Goal: Task Accomplishment & Management: Use online tool/utility

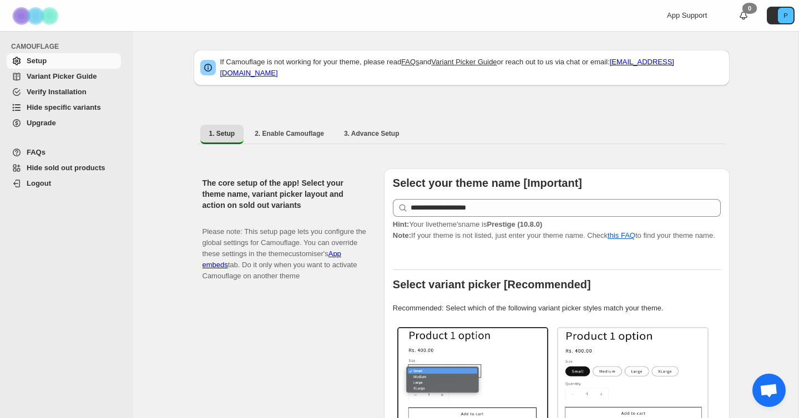
click at [75, 106] on span "Hide specific variants" at bounding box center [64, 107] width 74 height 8
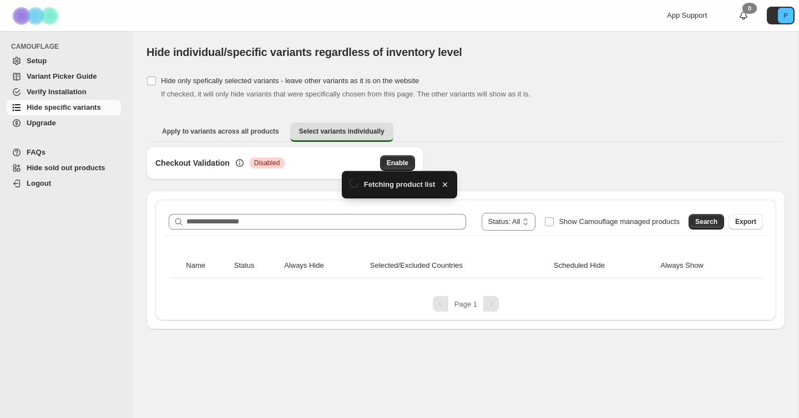
click at [338, 212] on div "**********" at bounding box center [465, 260] width 621 height 121
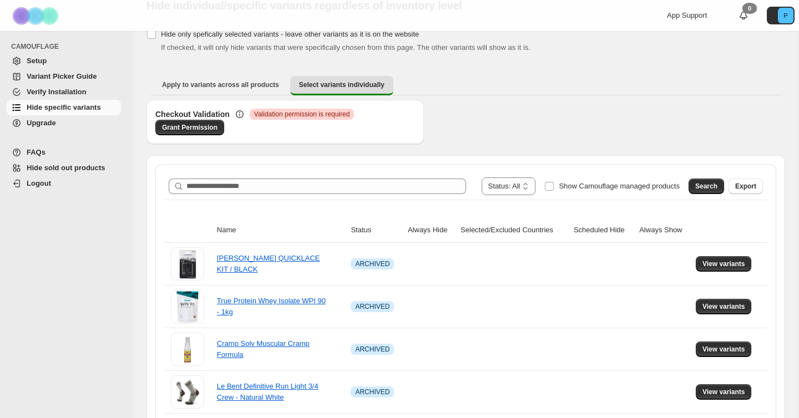
scroll to position [46, 0]
click at [504, 191] on select "**********" at bounding box center [509, 187] width 54 height 18
click at [615, 193] on label "Show Camouflage managed products" at bounding box center [611, 187] width 135 height 18
click at [696, 187] on span "Search" at bounding box center [706, 187] width 22 height 9
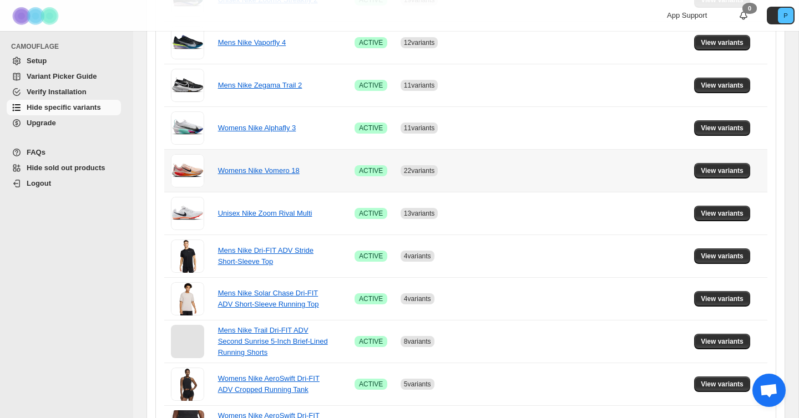
scroll to position [733, 0]
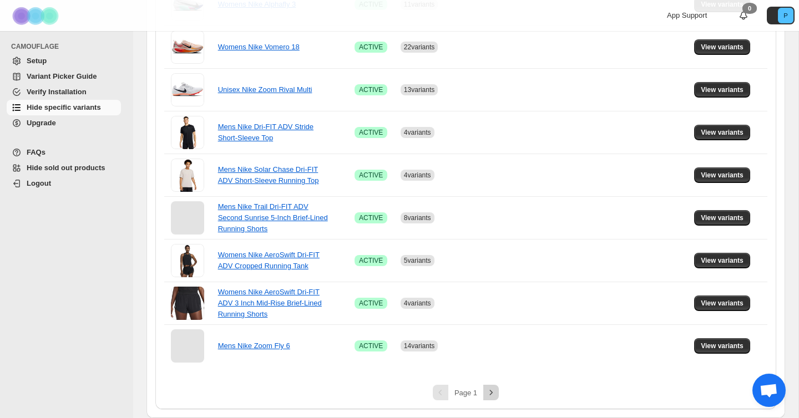
click at [493, 393] on icon "Next" at bounding box center [490, 392] width 11 height 11
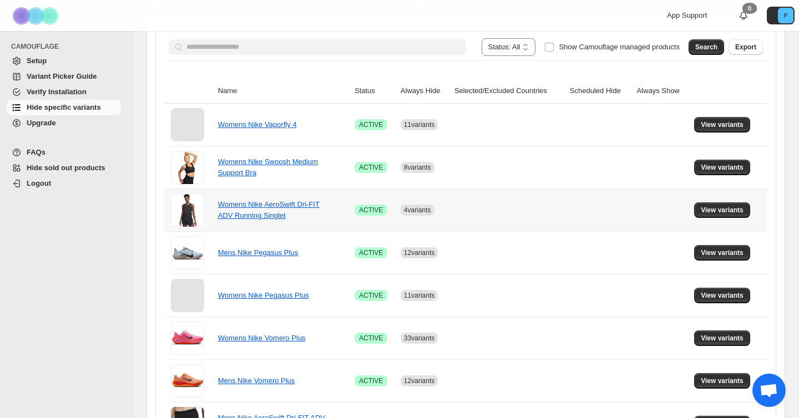
scroll to position [188, 0]
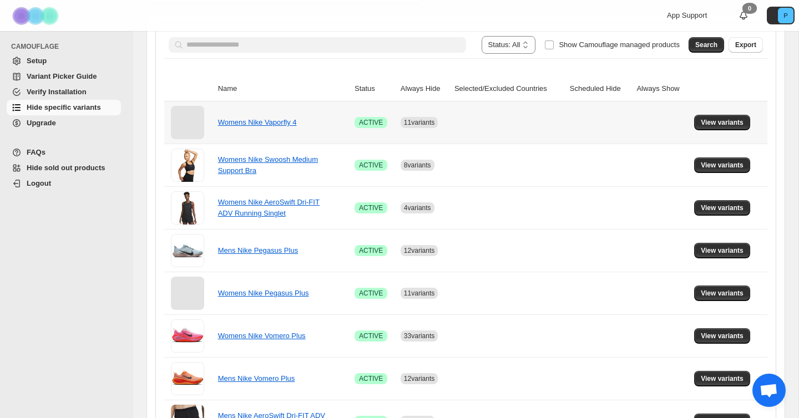
click at [286, 127] on div "Womens Nike Vaporfly 4" at bounding box center [273, 122] width 111 height 11
click at [290, 120] on link "Womens Nike Vaporfly 4" at bounding box center [257, 122] width 79 height 8
click at [723, 118] on button "View variants" at bounding box center [722, 123] width 56 height 16
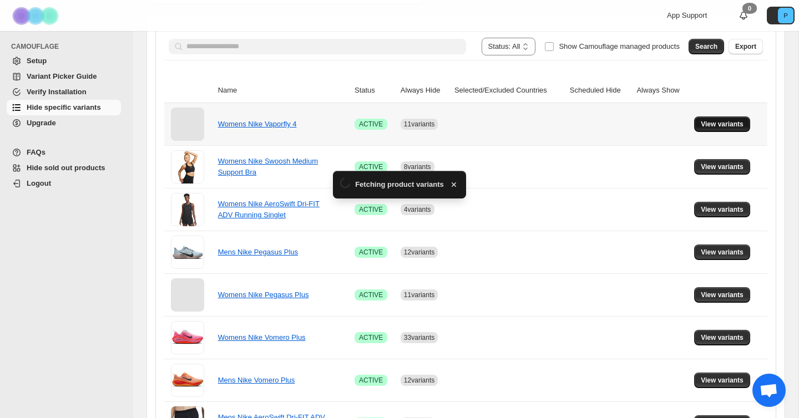
scroll to position [0, 0]
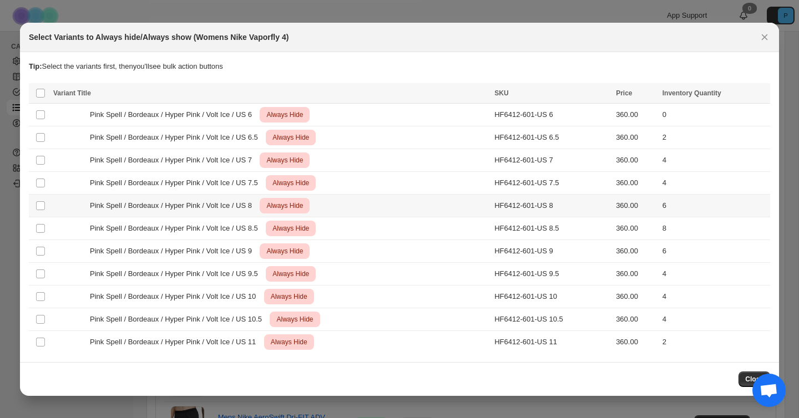
click at [502, 202] on td "HF6412-601-US 8" at bounding box center [551, 205] width 121 height 23
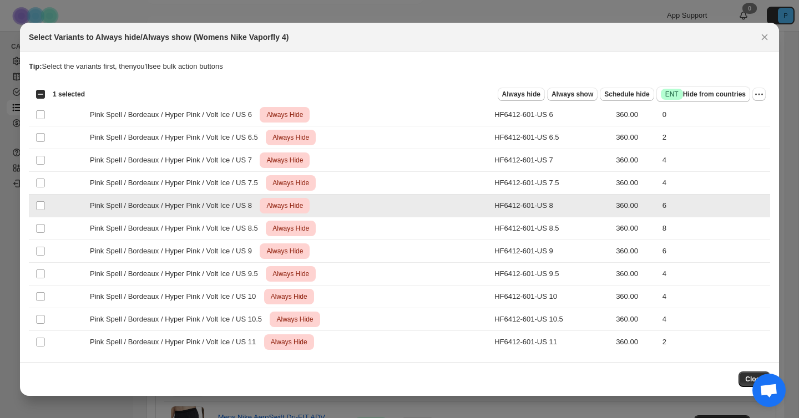
click at [502, 202] on td "HF6412-601-US 8" at bounding box center [551, 205] width 121 height 23
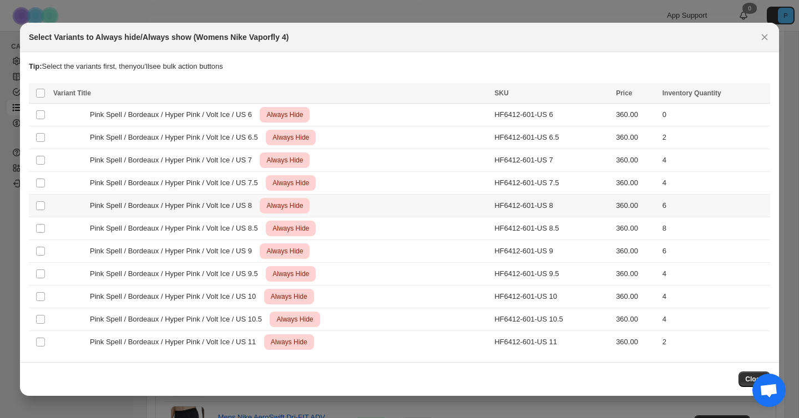
click at [517, 205] on td "HF6412-601-US 8" at bounding box center [551, 205] width 121 height 23
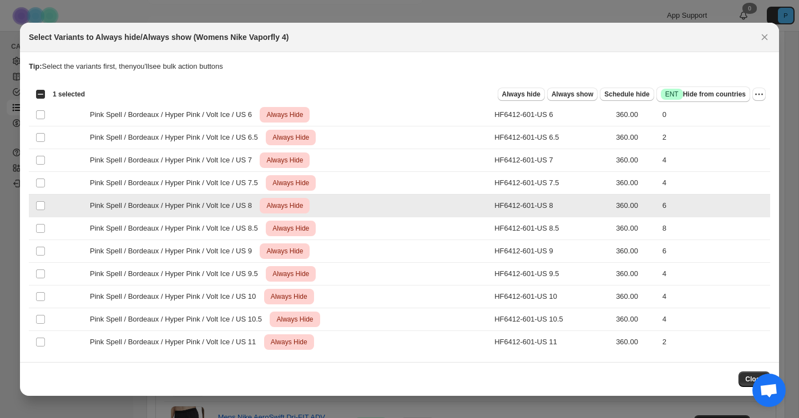
drag, startPoint x: 488, startPoint y: 205, endPoint x: 536, endPoint y: 204, distance: 48.3
click at [538, 204] on tr "Select product variant Pink Spell / Bordeaux / Hyper Pink / Volt Ice / US 8 Cri…" at bounding box center [399, 205] width 741 height 23
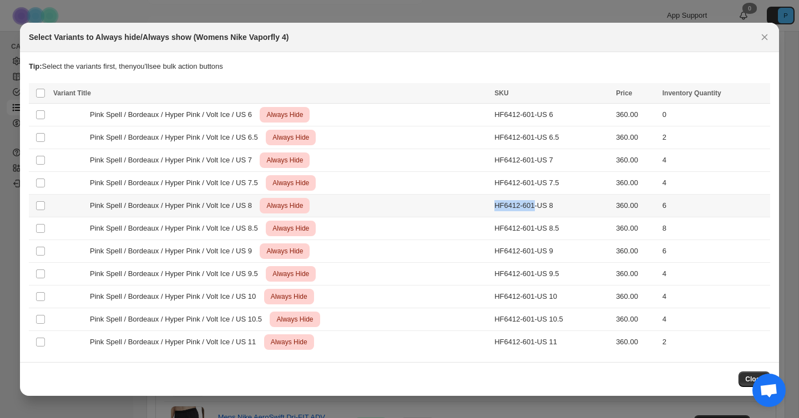
drag, startPoint x: 531, startPoint y: 205, endPoint x: 362, endPoint y: 123, distance: 188.6
click at [480, 206] on tr "Select product variant Pink Spell / Bordeaux / Hyper Pink / Volt Ice / US 8 Cri…" at bounding box center [399, 205] width 741 height 23
copy tr "HF6412-601"
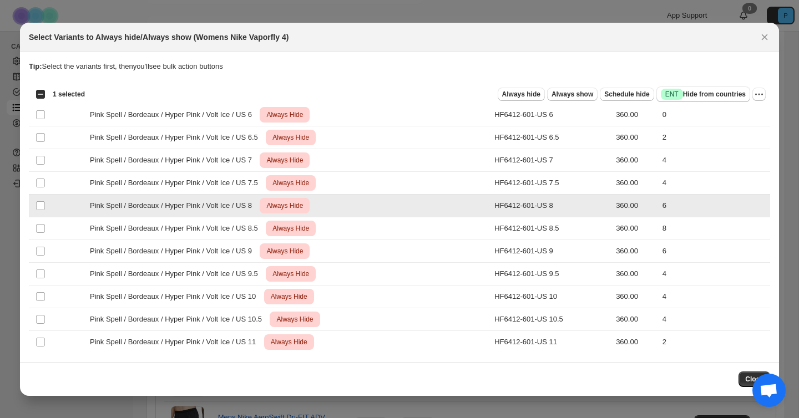
drag, startPoint x: 490, startPoint y: 202, endPoint x: 534, endPoint y: 204, distance: 43.9
click at [534, 204] on td "HF6412-601-US 8" at bounding box center [551, 205] width 121 height 23
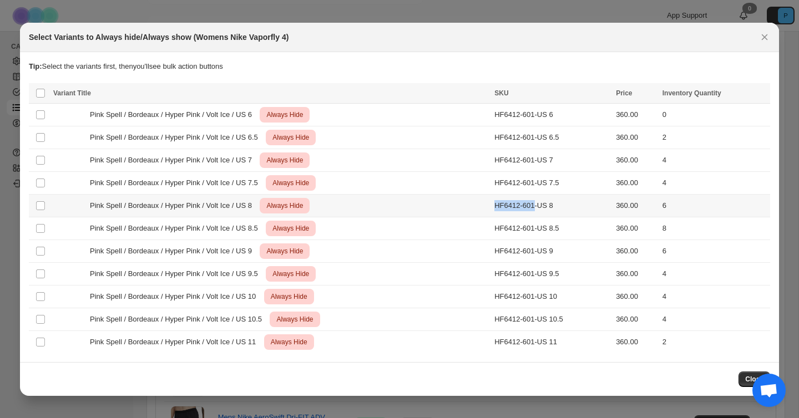
drag, startPoint x: 534, startPoint y: 204, endPoint x: 499, endPoint y: 205, distance: 35.5
click at [493, 206] on td "HF6412-601-US 8" at bounding box center [551, 205] width 121 height 23
click at [767, 29] on button "Close" at bounding box center [765, 37] width 16 height 16
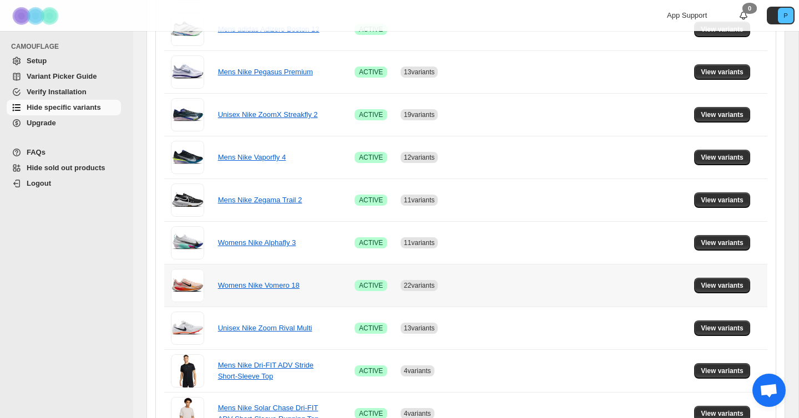
scroll to position [505, 0]
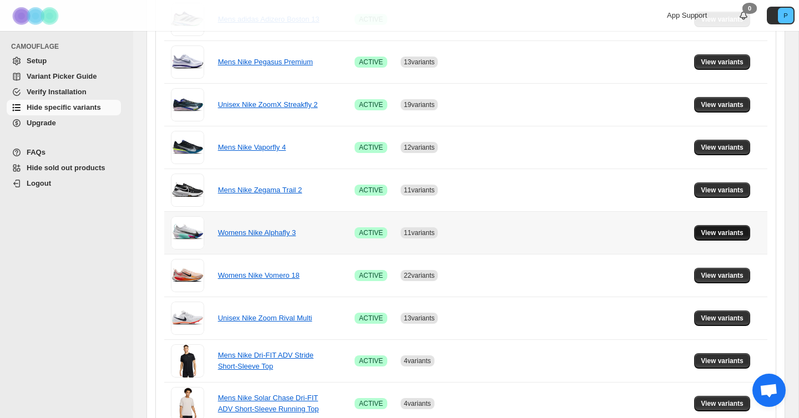
click at [715, 237] on span "View variants" at bounding box center [722, 233] width 43 height 9
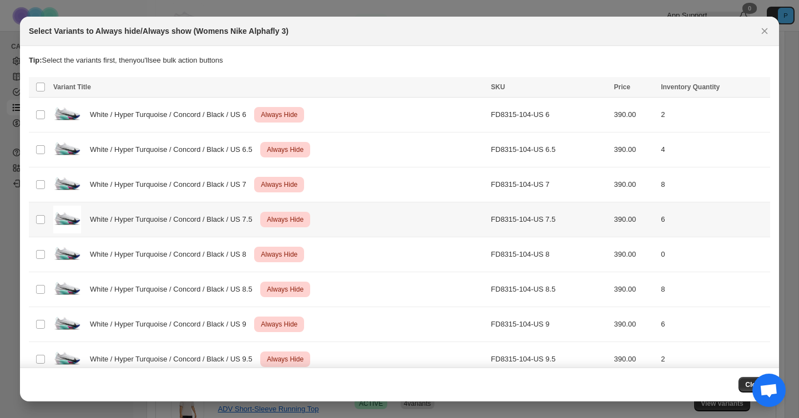
scroll to position [123, 0]
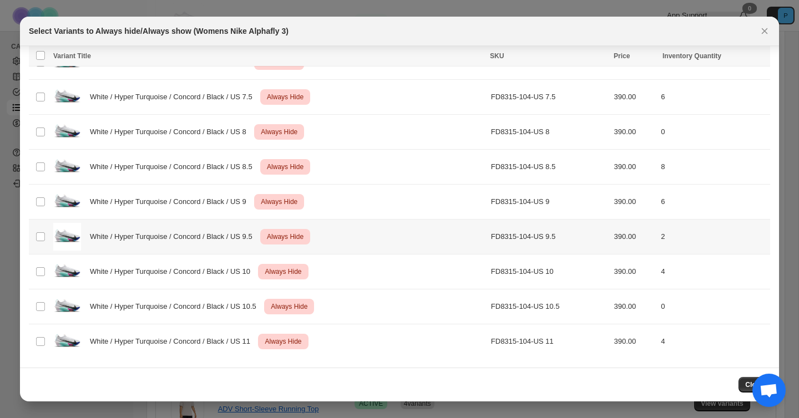
click at [155, 220] on td "White / Hyper Turquoise / Concord / Black / US 9.5 Critical Always Hide" at bounding box center [269, 237] width 438 height 35
click at [154, 201] on span "White / Hyper Turquoise / Concord / Black / US 9" at bounding box center [171, 201] width 163 height 11
click at [763, 28] on icon "Close" at bounding box center [764, 31] width 11 height 11
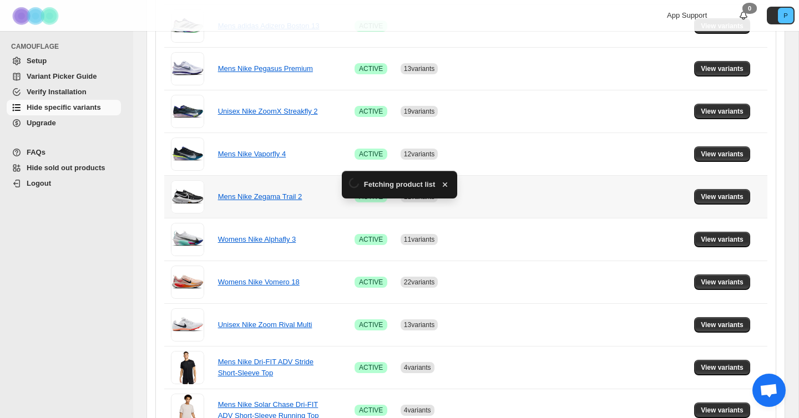
scroll to position [505, 0]
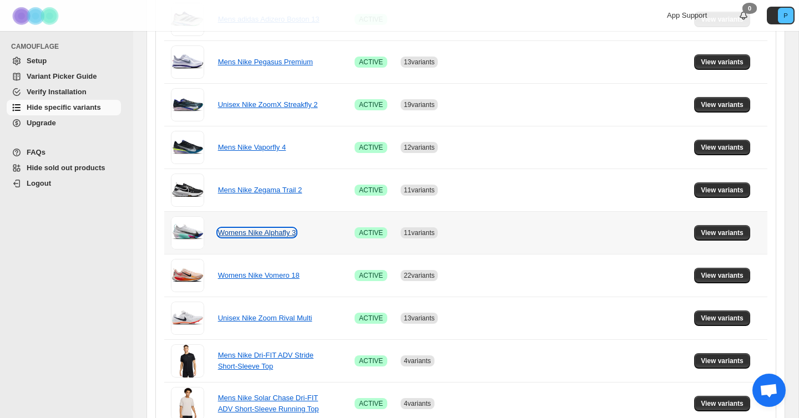
click at [262, 236] on link "Womens Nike Alphafly 3" at bounding box center [257, 233] width 78 height 8
click at [265, 231] on link "Womens Nike Alphafly 3" at bounding box center [257, 233] width 78 height 8
click at [745, 230] on button "View variants" at bounding box center [722, 233] width 56 height 16
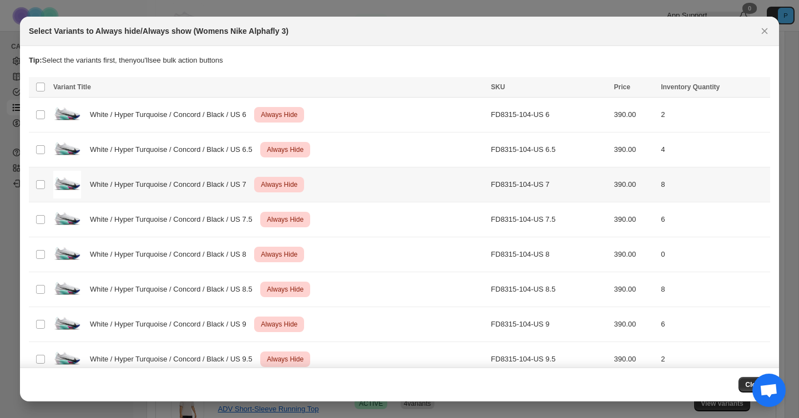
scroll to position [0, 0]
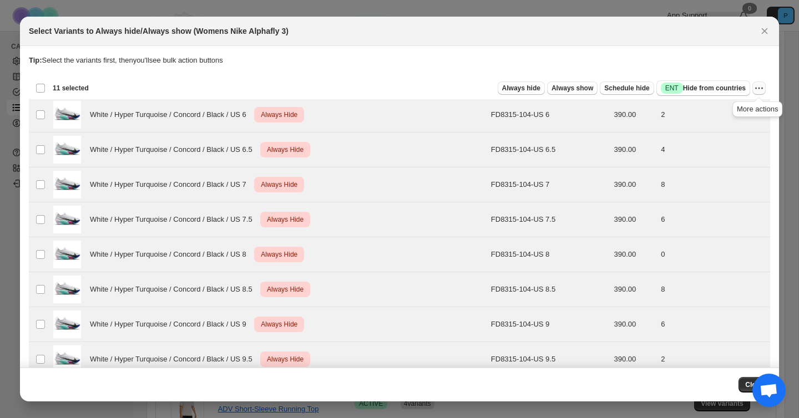
click at [760, 89] on icon "More actions" at bounding box center [758, 88] width 11 height 11
click at [736, 111] on span "Undo always hide" at bounding box center [718, 110] width 80 height 11
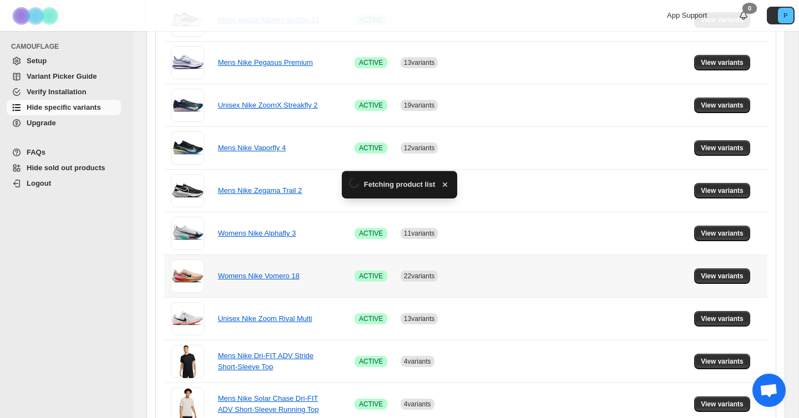
scroll to position [505, 0]
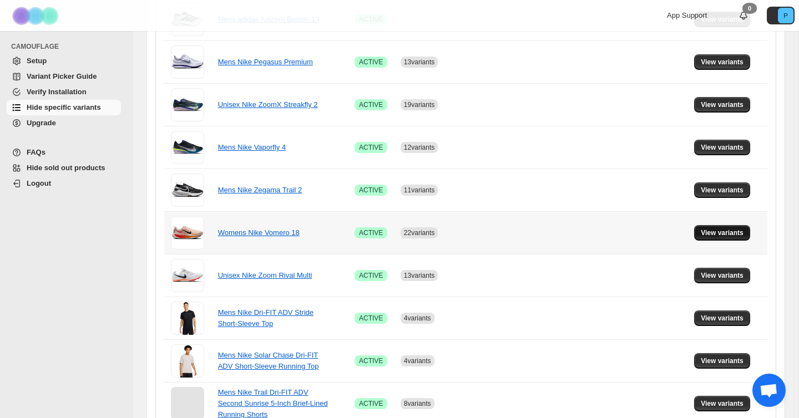
click at [731, 228] on button "View variants" at bounding box center [722, 233] width 56 height 16
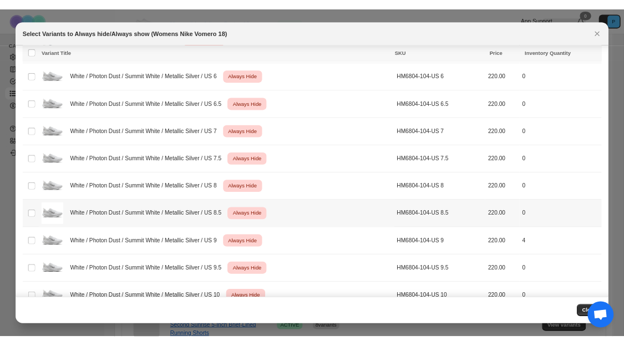
scroll to position [3285, 0]
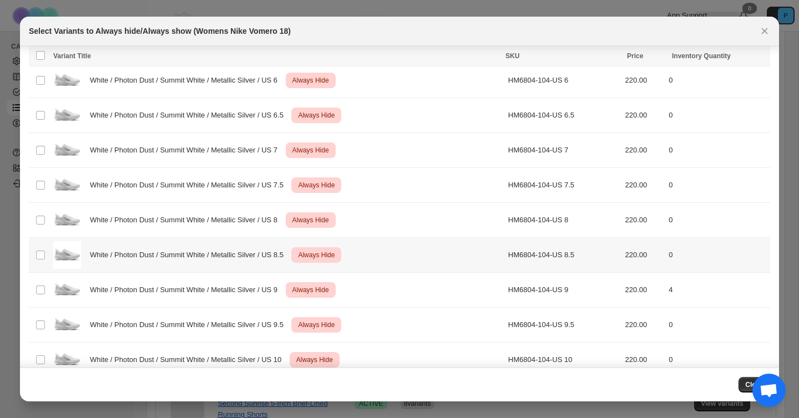
click at [224, 251] on span "White / Photon Dust / Summit White / Metallic Silver / US 8.5" at bounding box center [190, 255] width 200 height 11
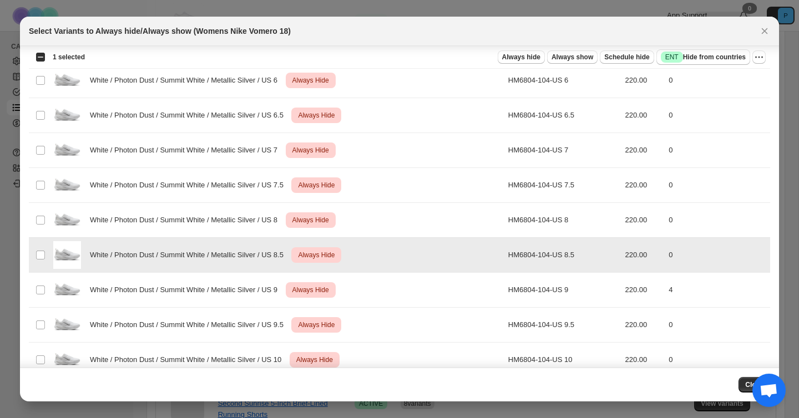
click at [223, 255] on span "White / Photon Dust / Summit White / Metallic Silver / US 8.5" at bounding box center [190, 255] width 200 height 11
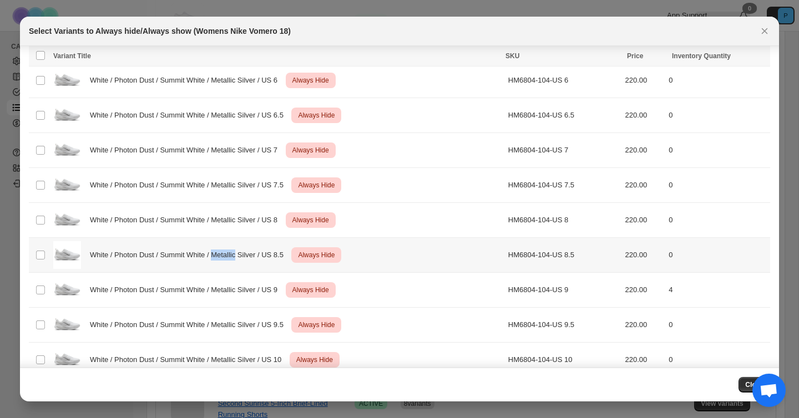
click at [223, 255] on span "White / Photon Dust / Summit White / Metallic Silver / US 8.5" at bounding box center [190, 255] width 200 height 11
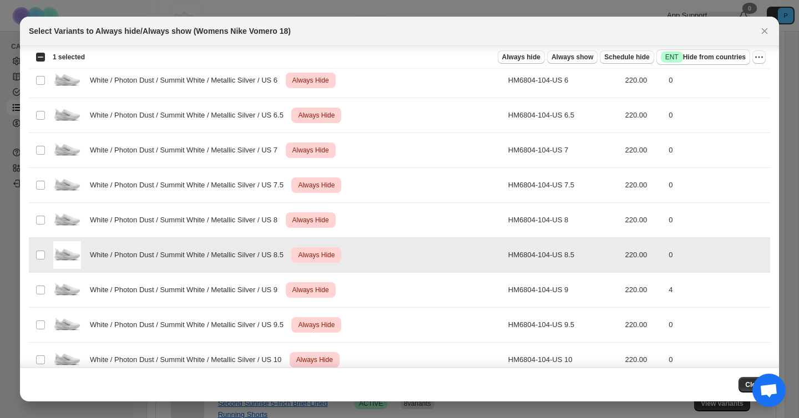
click at [220, 256] on span "White / Photon Dust / Summit White / Metallic Silver / US 8.5" at bounding box center [190, 255] width 200 height 11
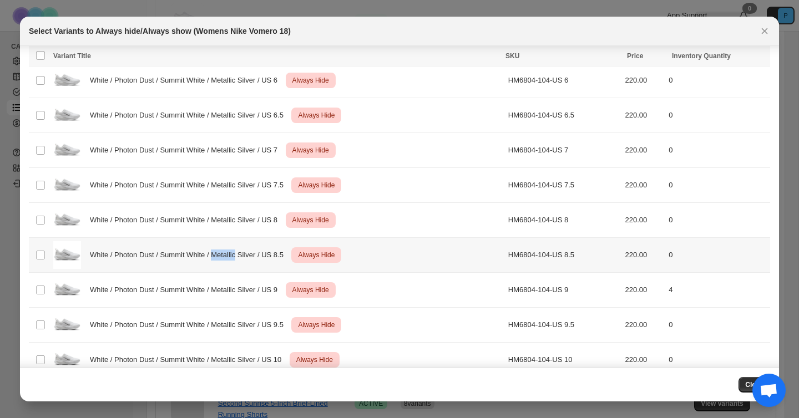
click at [220, 256] on span "White / Photon Dust / Summit White / Metallic Silver / US 8.5" at bounding box center [190, 255] width 200 height 11
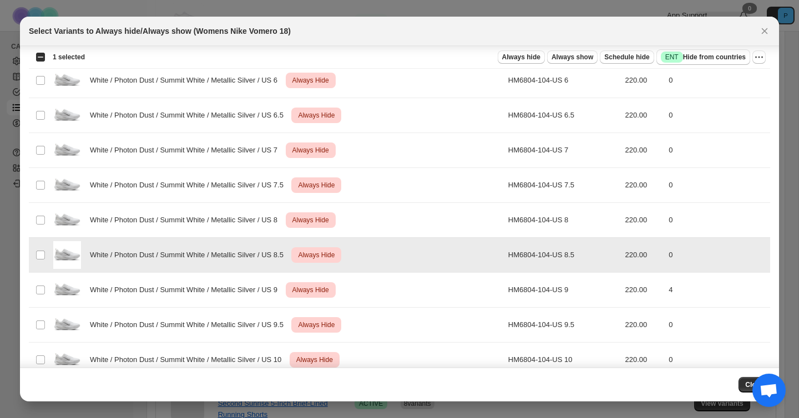
drag, startPoint x: 506, startPoint y: 254, endPoint x: 531, endPoint y: 251, distance: 25.1
click at [531, 251] on td "HM6804-104-US 8.5" at bounding box center [563, 255] width 117 height 35
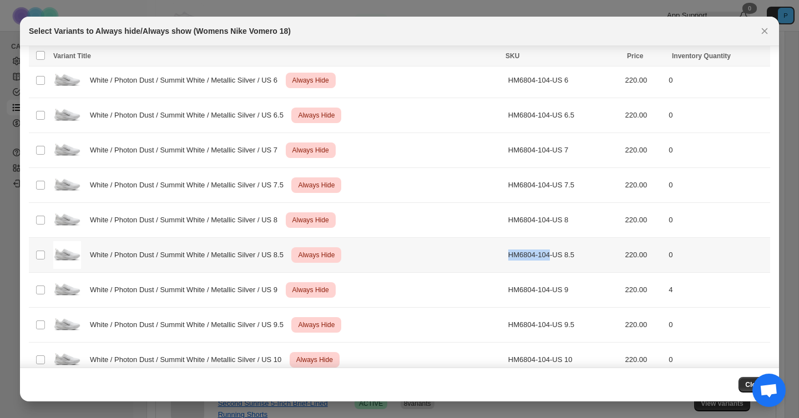
drag, startPoint x: 551, startPoint y: 256, endPoint x: 492, endPoint y: 251, distance: 59.6
click at [492, 251] on tr "Select product variant White / Photon Dust / Summit White / Metallic Silver / U…" at bounding box center [399, 255] width 741 height 35
copy tr "HM6804-104"
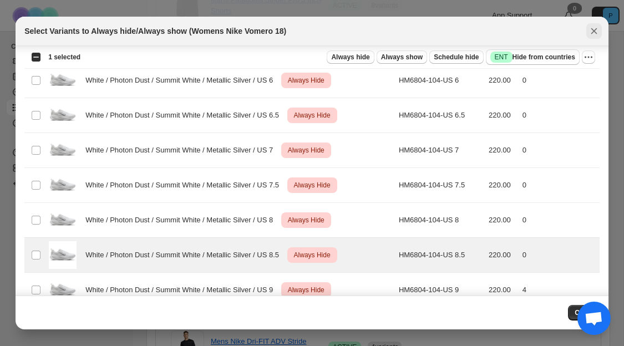
click at [594, 33] on icon "Close" at bounding box center [594, 31] width 11 height 11
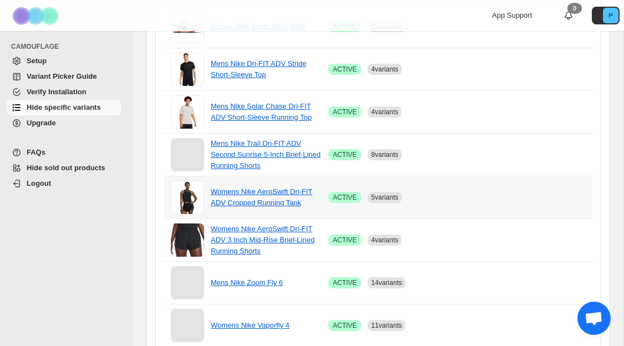
scroll to position [834, 0]
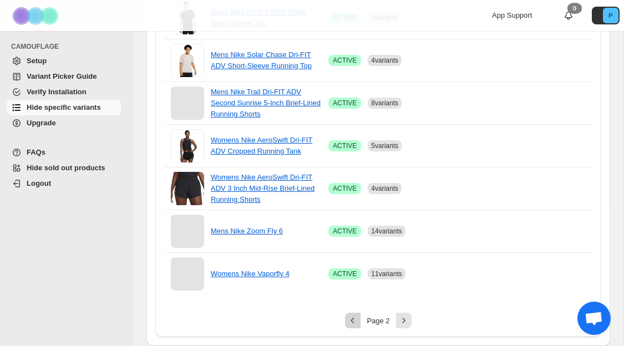
click at [359, 322] on button "Previous" at bounding box center [353, 321] width 16 height 16
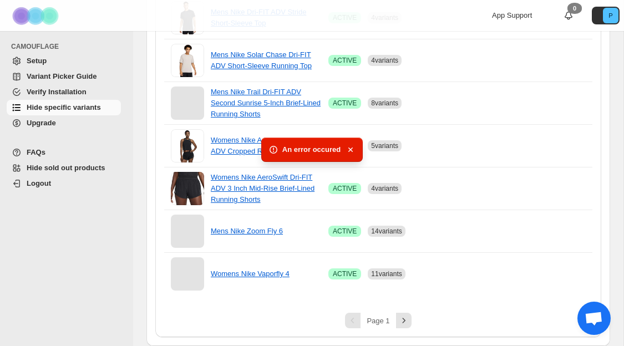
scroll to position [0, 0]
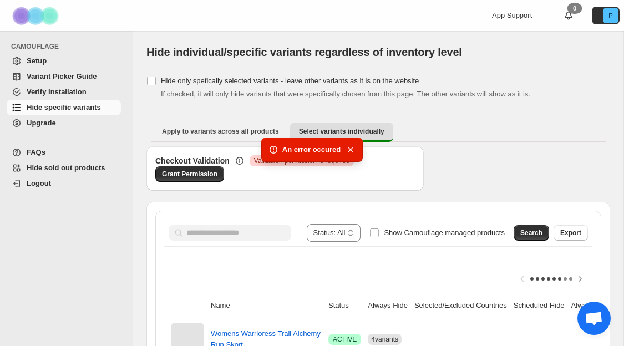
click at [232, 242] on div "**********" at bounding box center [378, 233] width 428 height 27
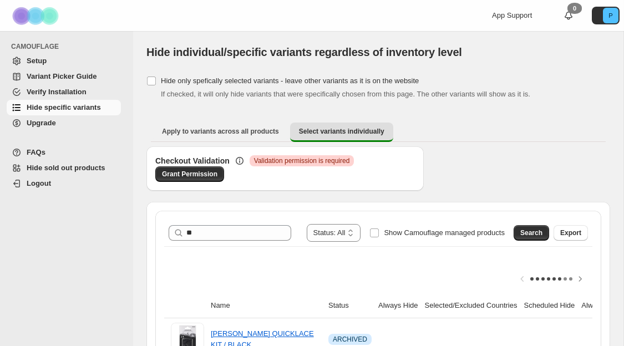
type input "*"
type input "**********"
click at [487, 232] on span "Show Camouflage managed products" at bounding box center [444, 233] width 121 height 8
click at [555, 234] on button "Export" at bounding box center [571, 233] width 34 height 16
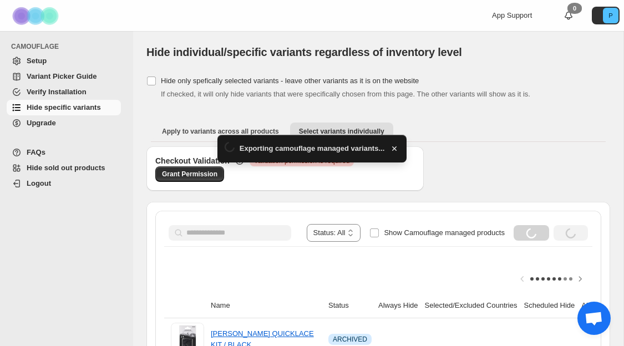
click at [531, 237] on div "Loading Search" at bounding box center [532, 233] width 36 height 16
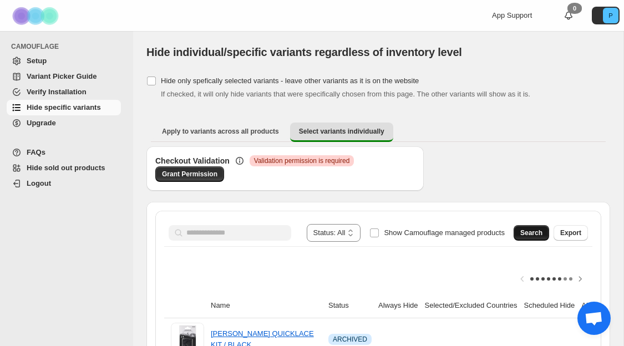
click at [520, 230] on span "Search" at bounding box center [531, 233] width 22 height 9
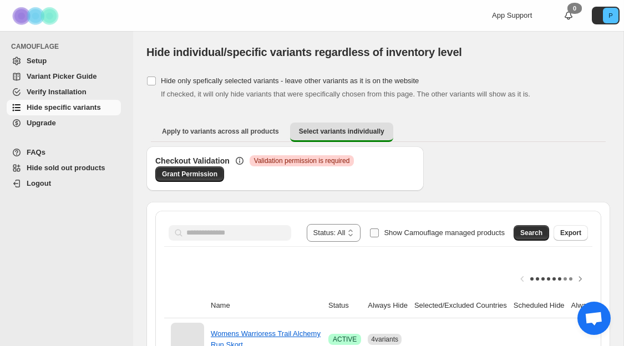
scroll to position [77, 0]
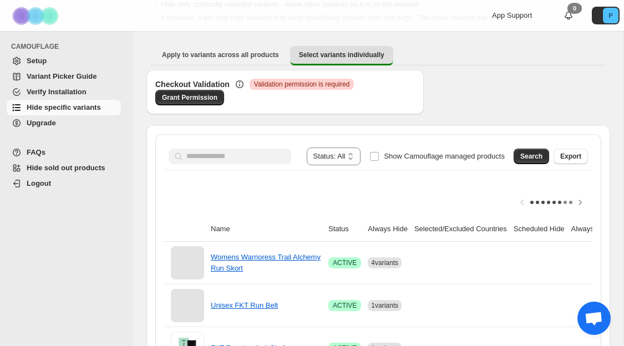
click at [293, 207] on div at bounding box center [378, 202] width 428 height 29
click at [328, 154] on select "**********" at bounding box center [334, 157] width 54 height 18
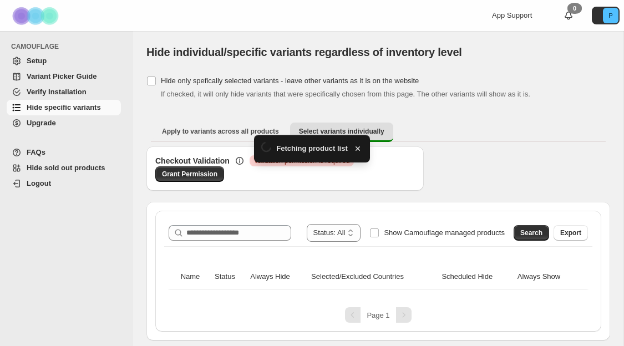
click at [273, 217] on div "**********" at bounding box center [378, 271] width 446 height 121
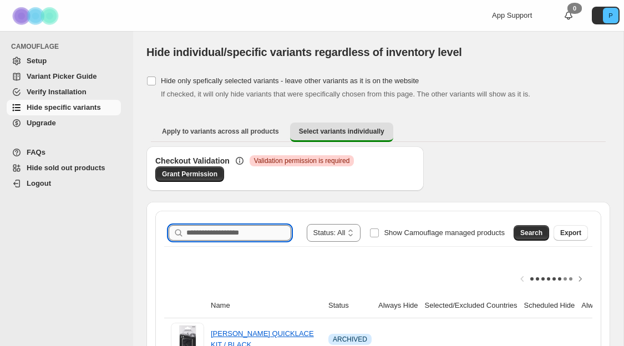
click at [268, 226] on input "Search product name" at bounding box center [238, 233] width 105 height 16
type input "**********"
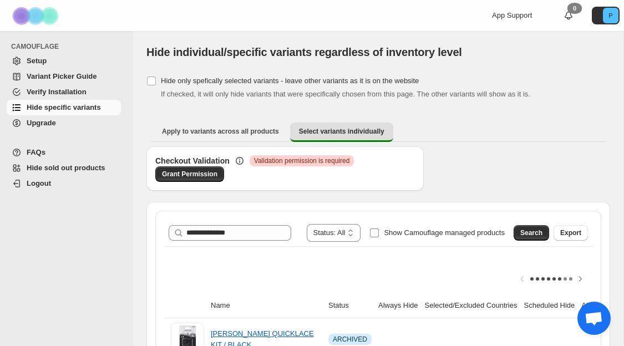
click at [424, 234] on span "Show Camouflage managed products" at bounding box center [444, 233] width 121 height 8
click at [528, 229] on button "Search" at bounding box center [532, 233] width 36 height 16
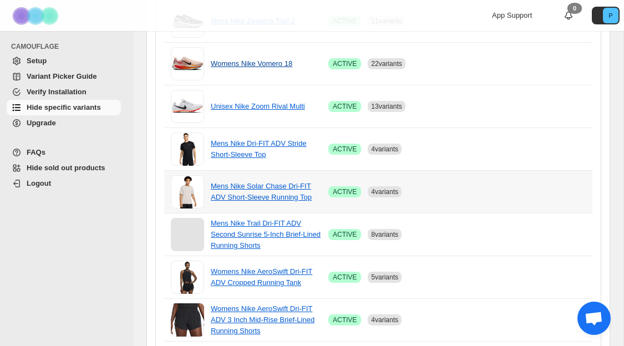
scroll to position [707, 0]
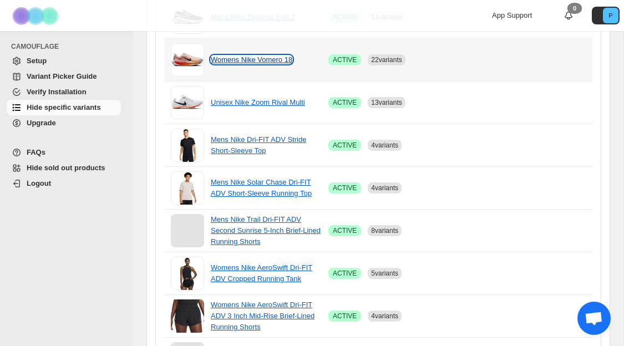
click at [264, 58] on link "Womens Nike Vomero 18" at bounding box center [252, 59] width 82 height 8
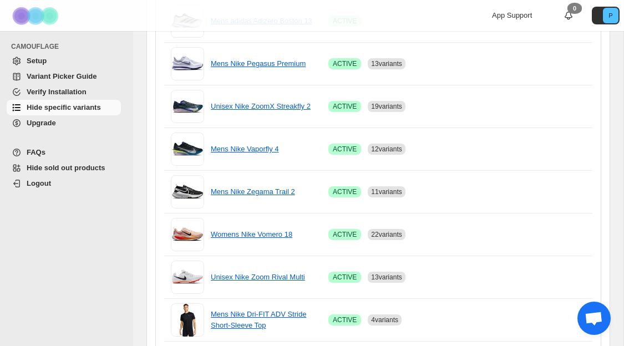
scroll to position [834, 0]
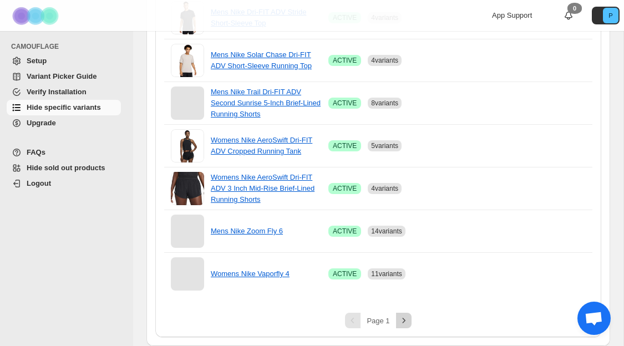
click at [409, 316] on button "Next" at bounding box center [404, 321] width 16 height 16
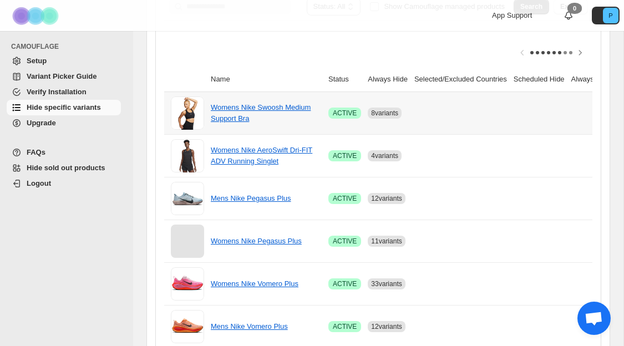
scroll to position [663, 0]
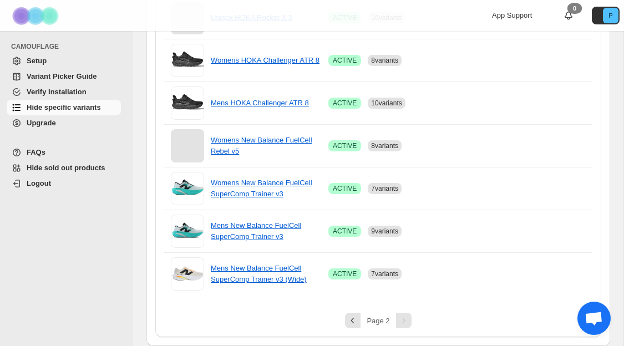
click at [406, 322] on div "Pagination" at bounding box center [404, 321] width 16 height 16
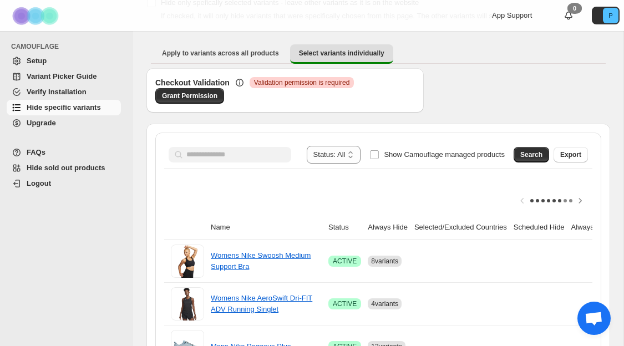
scroll to position [28, 0]
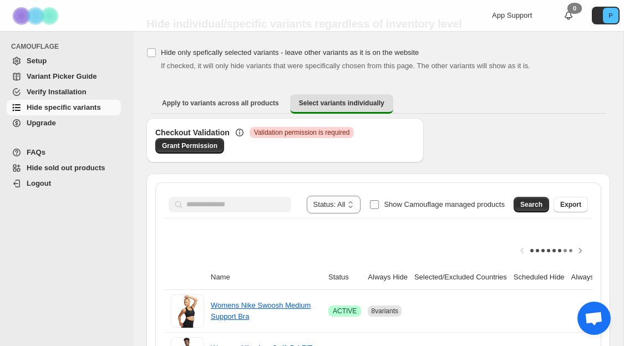
click at [409, 204] on span "Show Camouflage managed products" at bounding box center [444, 204] width 121 height 8
click at [534, 197] on button "Search" at bounding box center [532, 205] width 36 height 16
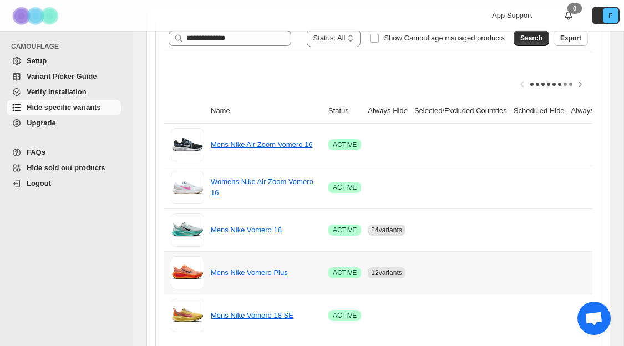
scroll to position [236, 0]
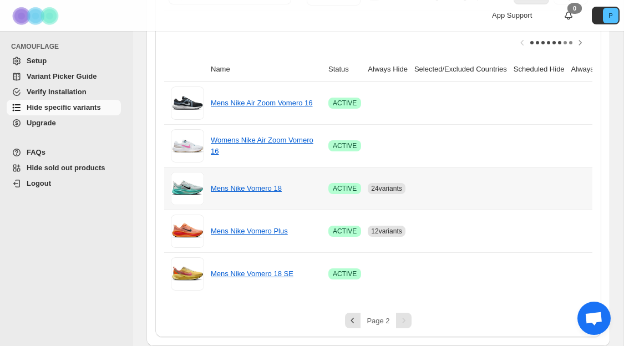
click at [240, 198] on td "Mens Nike Vomero 18" at bounding box center [266, 188] width 118 height 43
click at [231, 194] on td "Mens Nike Vomero 18" at bounding box center [266, 188] width 118 height 43
click at [231, 180] on td "Mens Nike Vomero 18" at bounding box center [266, 188] width 118 height 43
click at [231, 181] on td "Mens Nike Vomero 18" at bounding box center [266, 188] width 118 height 43
click at [232, 187] on link "Mens Nike Vomero 18" at bounding box center [246, 188] width 71 height 8
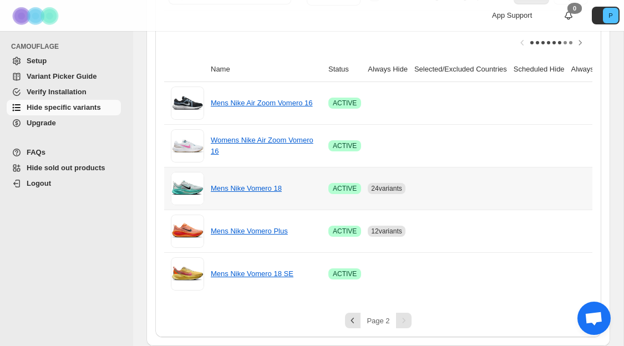
click at [551, 195] on td at bounding box center [539, 188] width 58 height 43
click at [271, 191] on link "Mens Nike Vomero 18" at bounding box center [246, 188] width 71 height 8
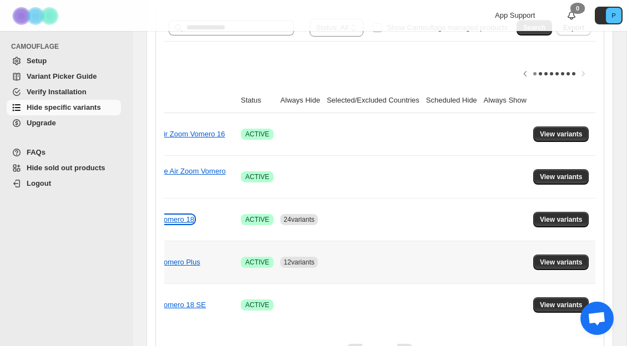
scroll to position [0, 100]
click at [559, 220] on span "View variants" at bounding box center [561, 219] width 43 height 9
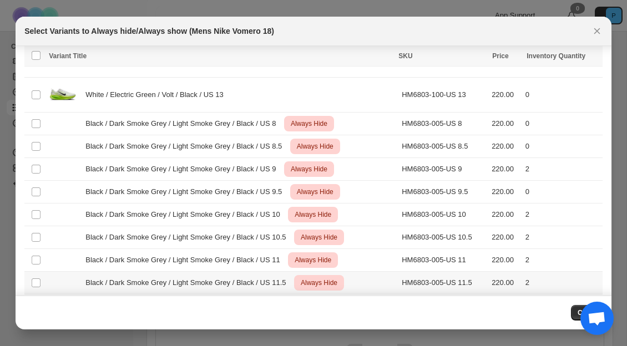
scroll to position [2044, 0]
